Goal: Task Accomplishment & Management: Use online tool/utility

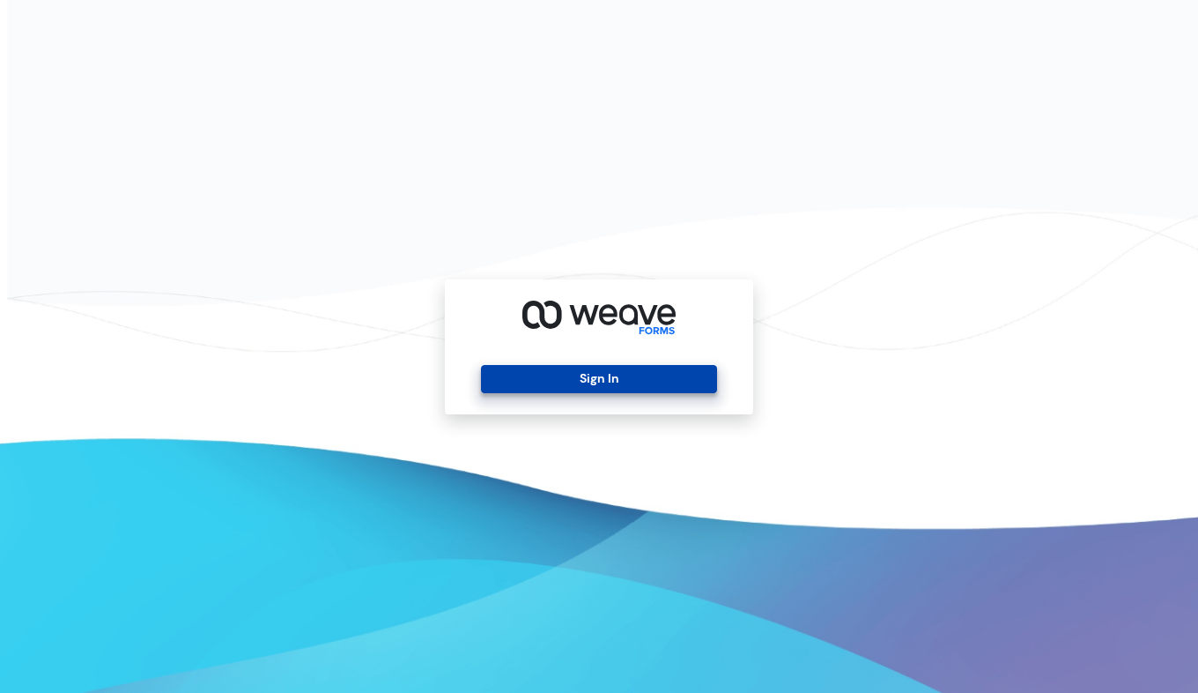
click at [633, 388] on button "Sign In" at bounding box center [598, 379] width 235 height 28
